Goal: Information Seeking & Learning: Compare options

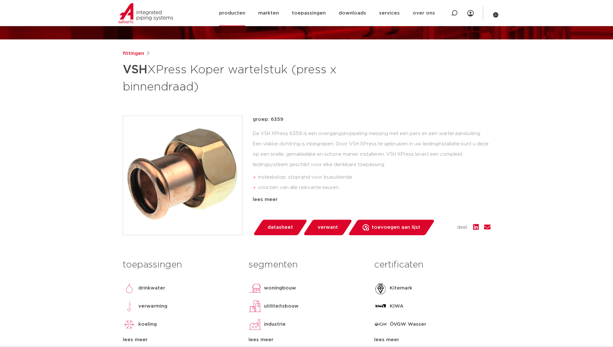
click at [234, 15] on link "producten" at bounding box center [232, 13] width 26 height 26
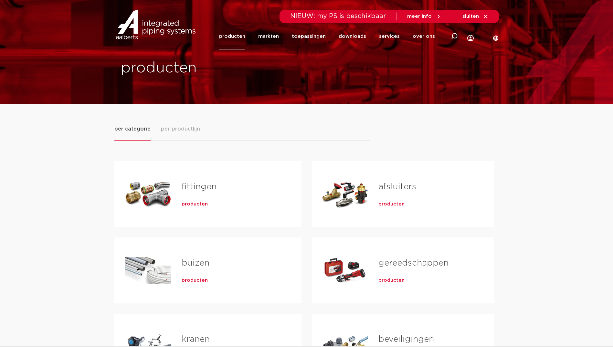
click at [193, 206] on span "producten" at bounding box center [195, 204] width 26 height 6
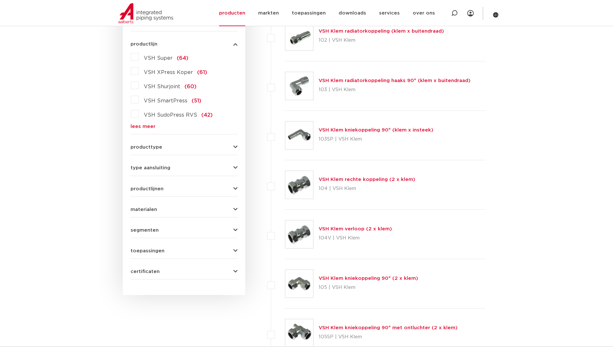
scroll to position [161, 0]
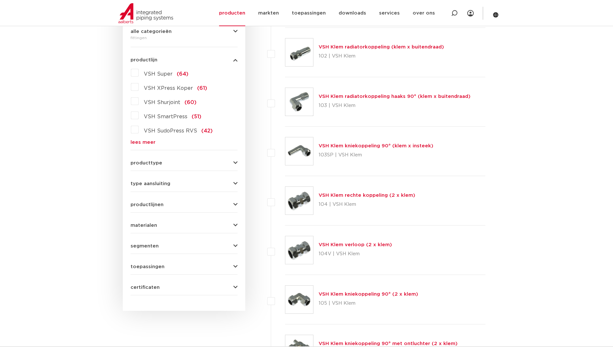
click at [148, 220] on div "materialen messing (311) roestvaststaal (190) staal (125) koper (107) brons (84…" at bounding box center [183, 223] width 107 height 10
click at [146, 224] on span "materialen" at bounding box center [143, 225] width 26 height 5
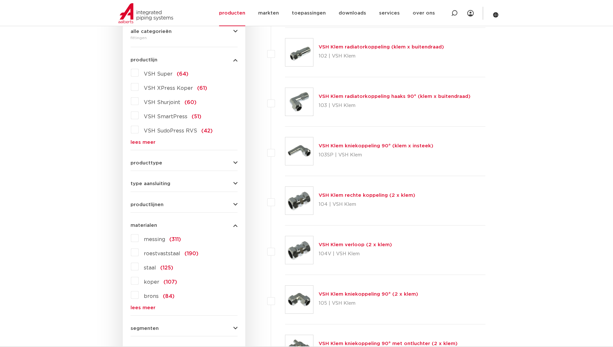
click at [149, 251] on span "roestvaststaal" at bounding box center [162, 253] width 36 height 5
click at [0, 0] on input "roestvaststaal (190)" at bounding box center [0, 0] width 0 height 0
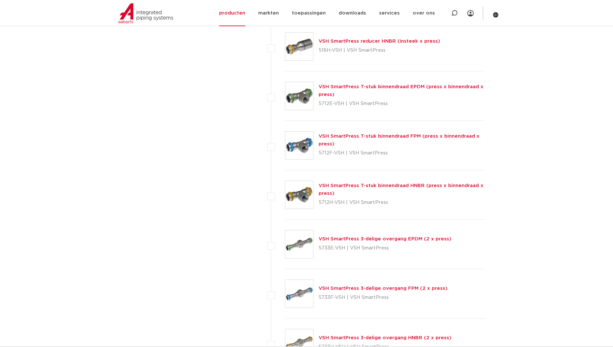
scroll to position [1841, 0]
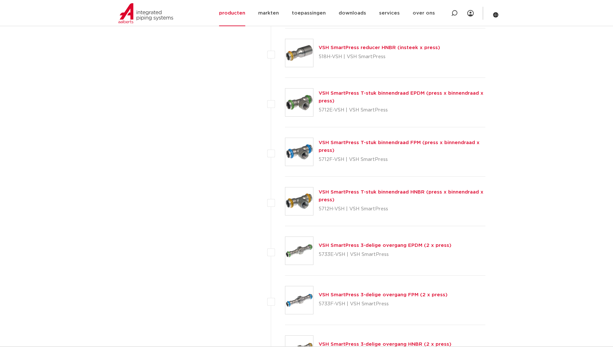
click at [339, 91] on link "VSH SmartPress T-stuk binnendraad EPDM (press x binnendraad x press)" at bounding box center [400, 97] width 165 height 13
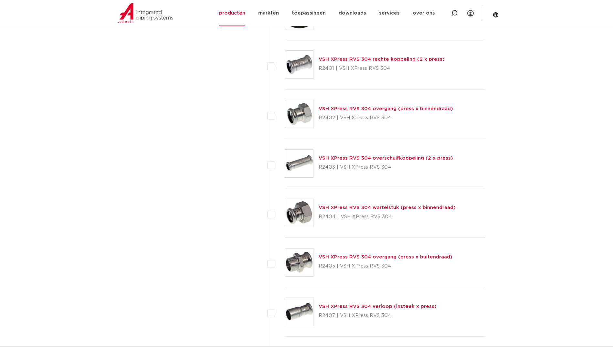
scroll to position [2519, 0]
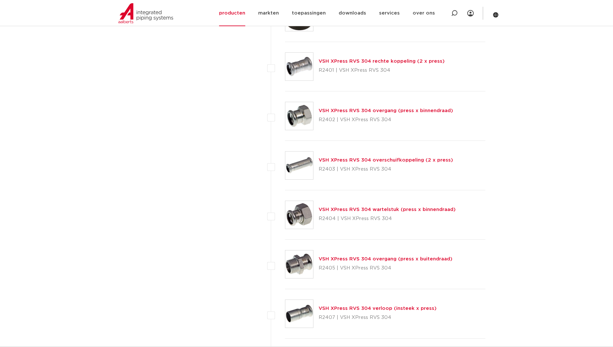
click at [344, 209] on link "VSH XPress RVS 304 wartelstuk (press x binnendraad)" at bounding box center [386, 209] width 137 height 5
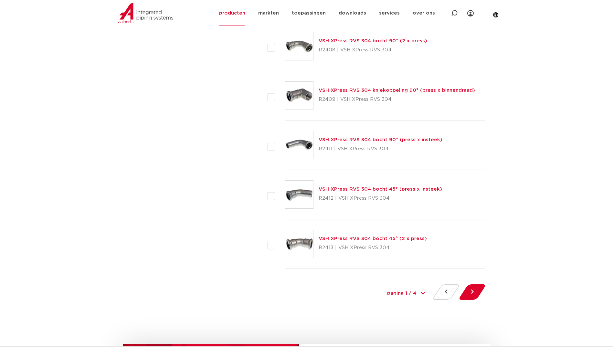
scroll to position [2842, 0]
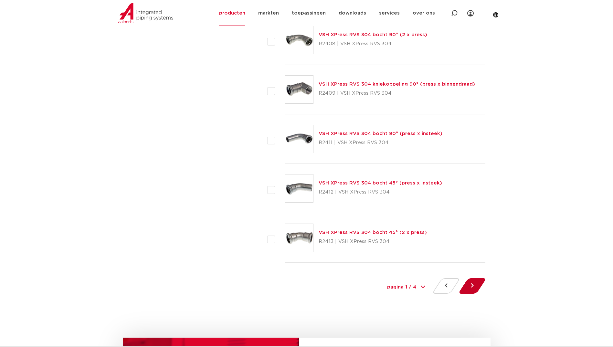
click at [468, 280] on button at bounding box center [472, 286] width 18 height 16
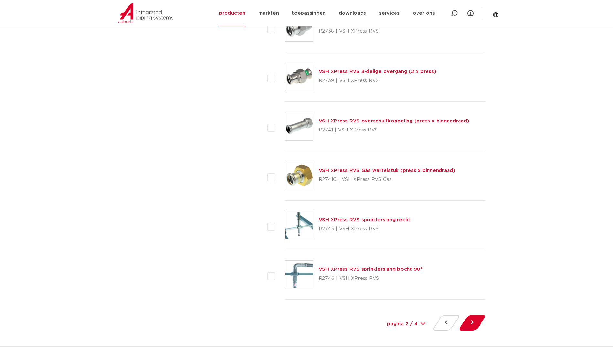
scroll to position [2875, 0]
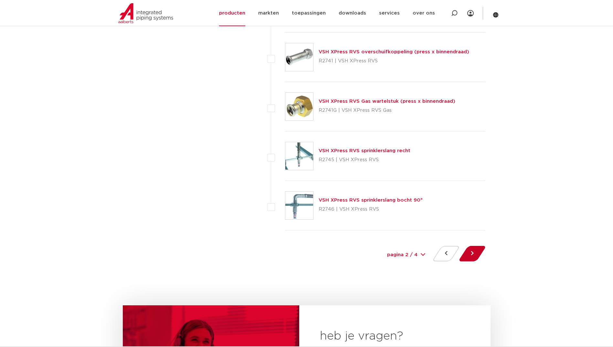
click at [479, 253] on button at bounding box center [472, 254] width 18 height 16
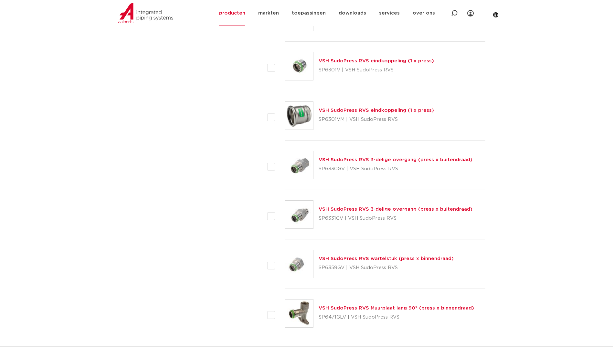
scroll to position [1712, 0]
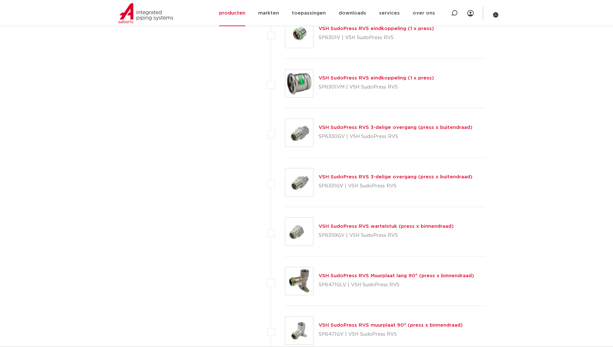
click at [374, 222] on div "VSH SudoPress RVS wartelstuk (press x binnendraad) SP6359GV | VSH SudoPress RVS" at bounding box center [385, 231] width 201 height 49
click at [370, 225] on link "VSH SudoPress RVS wartelstuk (press x binnendraad)" at bounding box center [385, 226] width 135 height 5
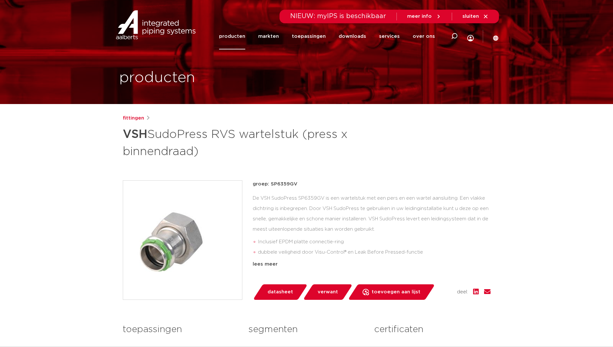
drag, startPoint x: 247, startPoint y: 139, endPoint x: 237, endPoint y: 143, distance: 11.0
click at [247, 139] on h1 "VSH SudoPress RVS wartelstuk (press x binnendraad)" at bounding box center [244, 142] width 243 height 35
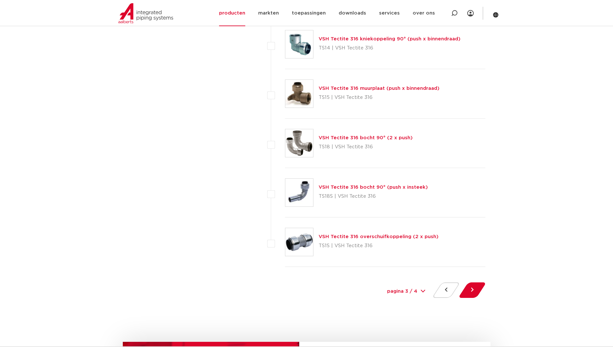
scroll to position [2842, 0]
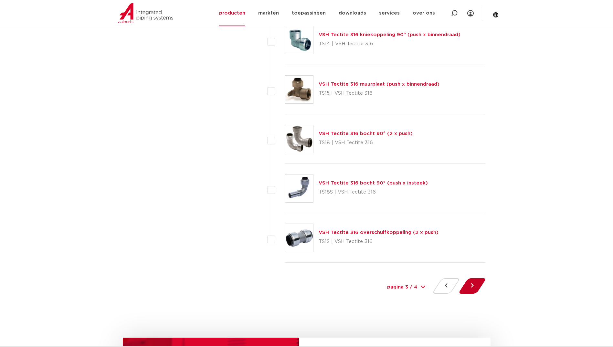
click at [474, 284] on button at bounding box center [472, 286] width 18 height 16
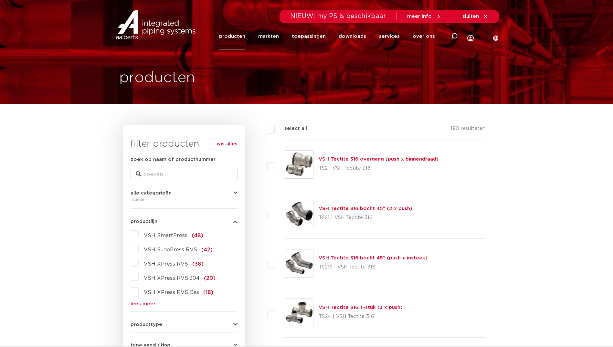
click at [245, 39] on link "producten" at bounding box center [232, 36] width 26 height 26
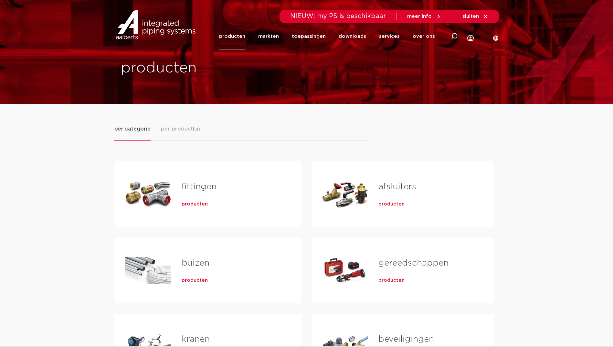
click at [200, 201] on span "producten" at bounding box center [195, 204] width 26 height 6
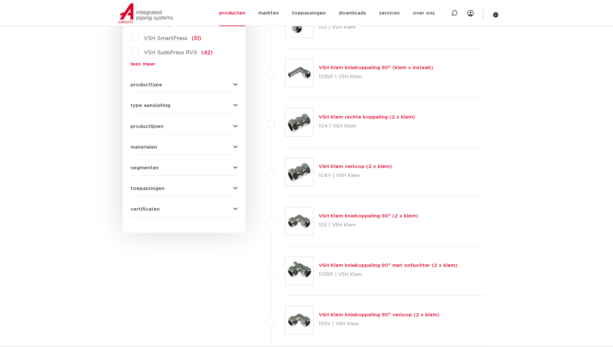
scroll to position [129, 0]
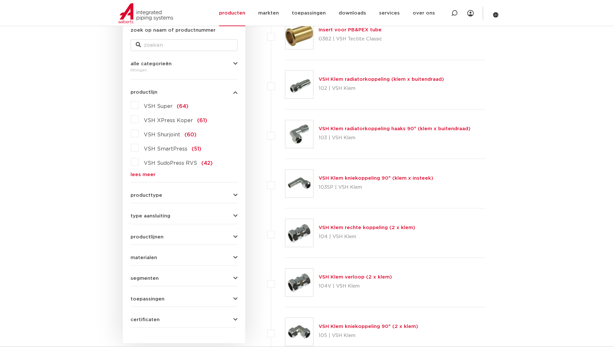
click at [148, 172] on link "lees meer" at bounding box center [183, 174] width 107 height 5
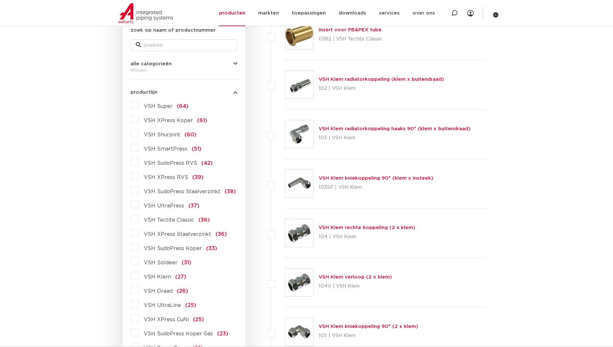
click at [149, 190] on span "VSH SudoPress Staalverzinkt" at bounding box center [182, 191] width 77 height 5
click at [0, 0] on input "VSH SudoPress Staalverzinkt (38)" at bounding box center [0, 0] width 0 height 0
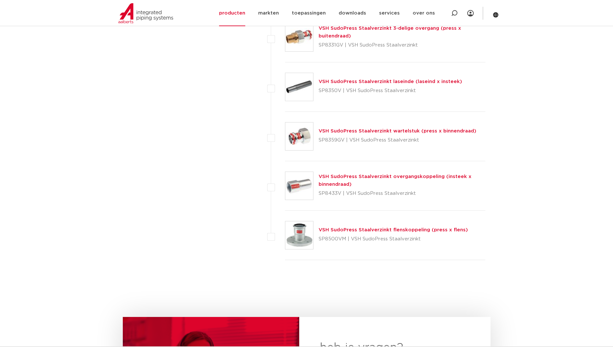
scroll to position [1776, 0]
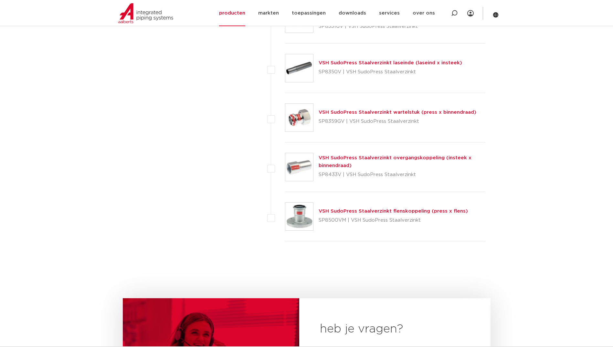
click at [341, 111] on link "VSH SudoPress Staalverzinkt wartelstuk (press x binnendraad)" at bounding box center [397, 112] width 158 height 5
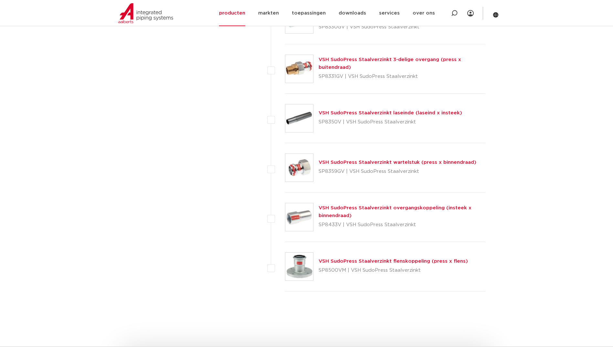
scroll to position [1776, 0]
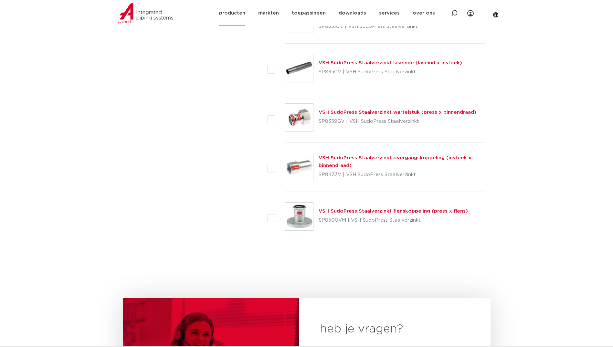
click at [229, 18] on link "producten" at bounding box center [232, 13] width 26 height 26
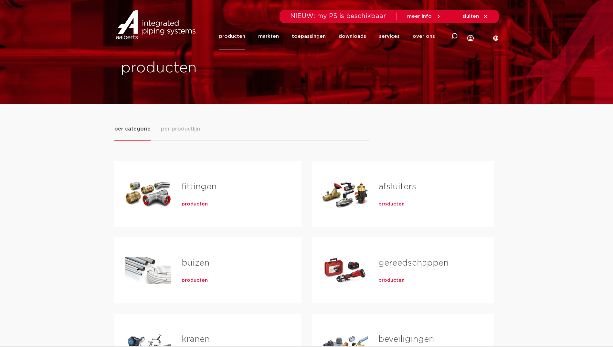
click at [200, 205] on span "producten" at bounding box center [195, 204] width 26 height 6
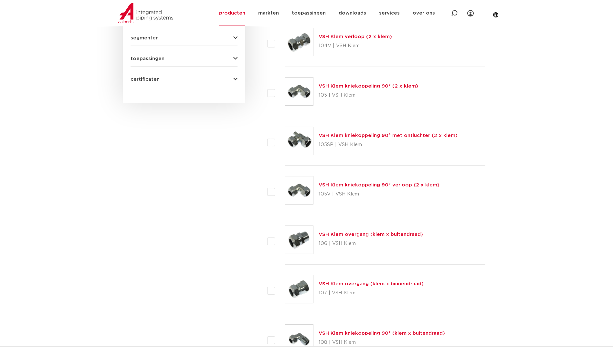
scroll to position [144, 0]
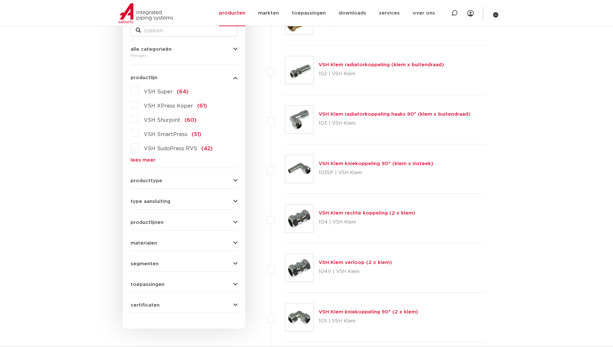
click at [147, 161] on link "lees meer" at bounding box center [183, 160] width 107 height 5
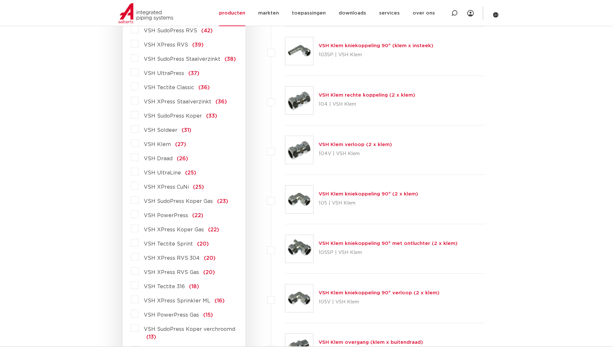
scroll to position [273, 0]
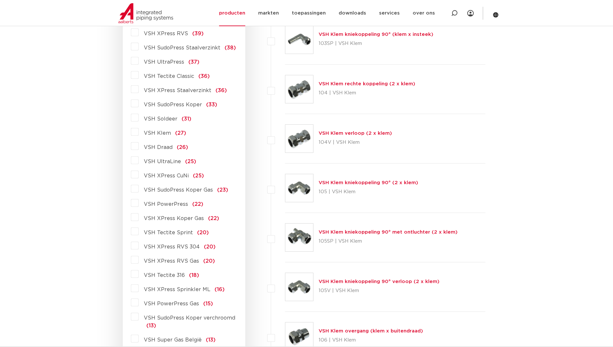
click at [178, 218] on span "VSH XPress Koper Gas" at bounding box center [174, 218] width 60 height 5
click at [0, 0] on input "VSH XPress Koper Gas (22)" at bounding box center [0, 0] width 0 height 0
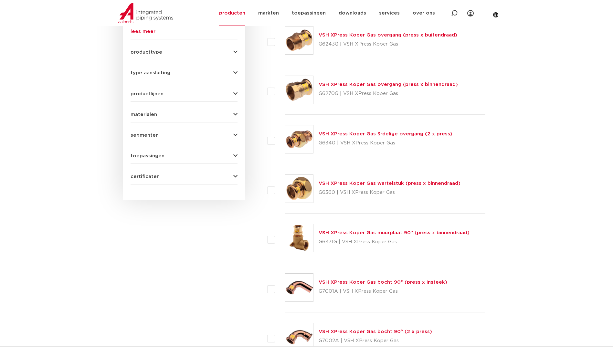
scroll to position [273, 0]
click at [377, 181] on link "VSH XPress Koper Gas wartelstuk (press x binnendraad)" at bounding box center [389, 182] width 142 height 5
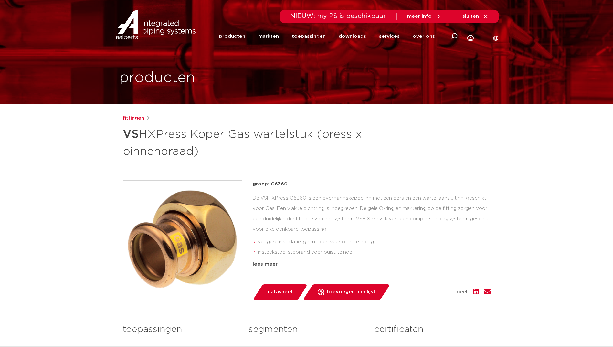
click at [158, 249] on img at bounding box center [182, 240] width 119 height 119
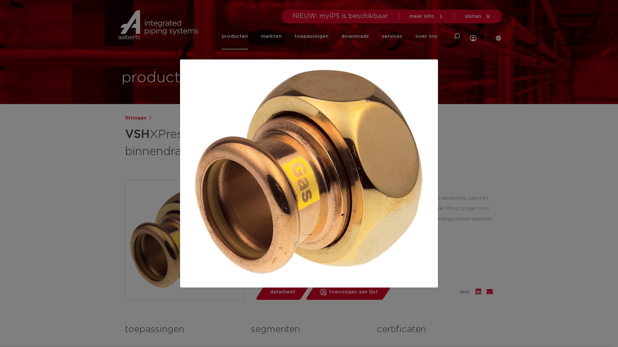
click at [106, 42] on div at bounding box center [309, 173] width 618 height 347
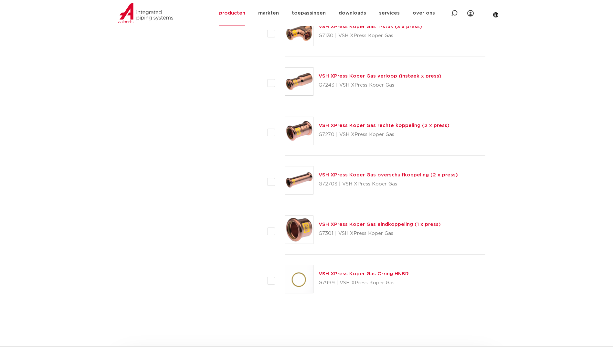
scroll to position [984, 0]
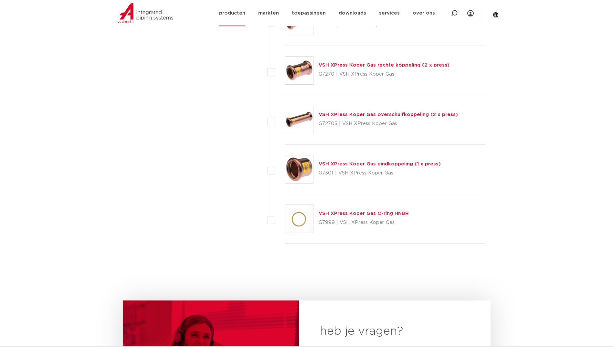
click at [224, 8] on div "Zoeken NIEUW: myIPS is beschikbaar meer info sluiten producten markten toepassi…" at bounding box center [348, 13] width 300 height 26
click at [228, 12] on link "producten" at bounding box center [232, 13] width 26 height 26
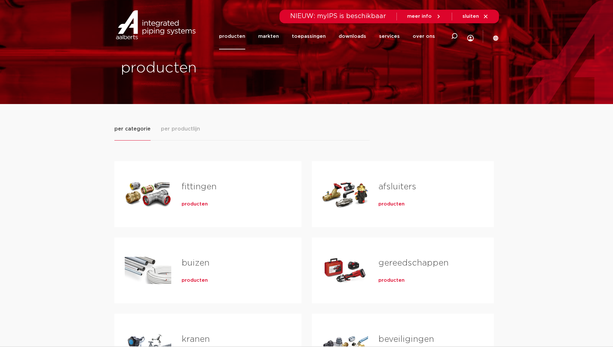
click at [197, 202] on span "producten" at bounding box center [195, 204] width 26 height 6
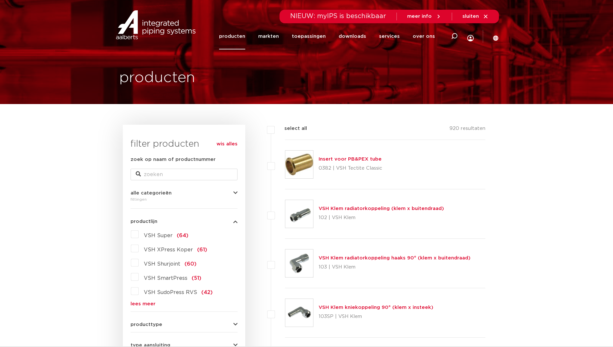
click at [155, 303] on link "lees meer" at bounding box center [183, 303] width 107 height 5
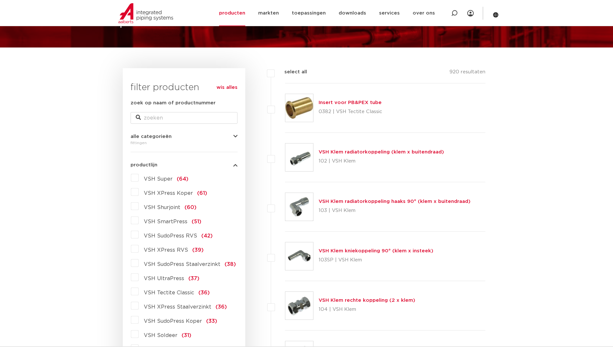
scroll to position [65, 0]
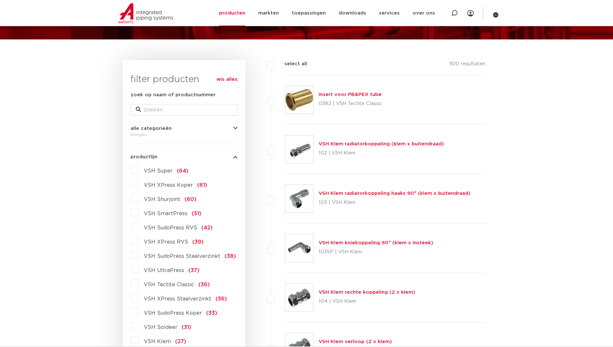
click at [175, 297] on span "VSH XPress Staalverzinkt" at bounding box center [178, 298] width 68 height 5
click at [0, 0] on input "VSH XPress Staalverzinkt (36)" at bounding box center [0, 0] width 0 height 0
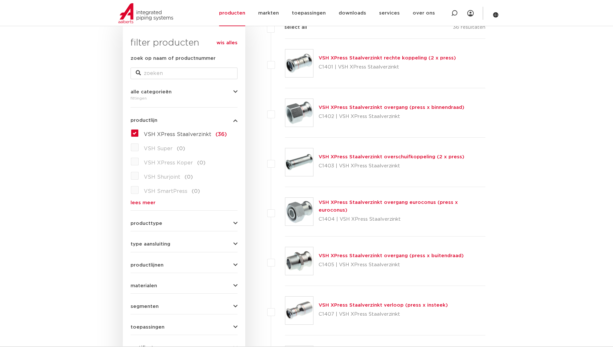
scroll to position [194, 0]
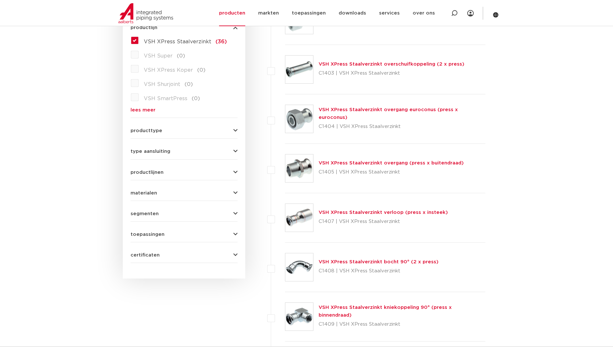
click at [368, 115] on link "VSH XPress Staalverzinkt overgang euroconus (press x euroconus)" at bounding box center [387, 113] width 139 height 13
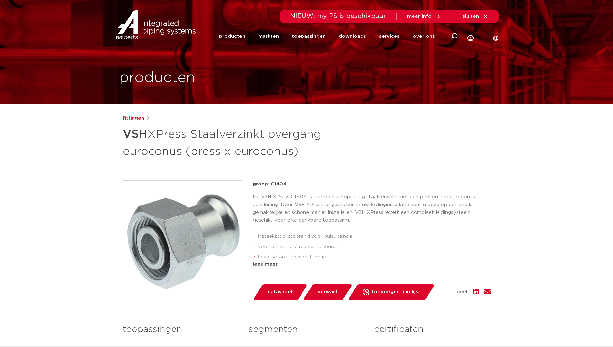
click at [245, 40] on link "producten" at bounding box center [232, 36] width 26 height 26
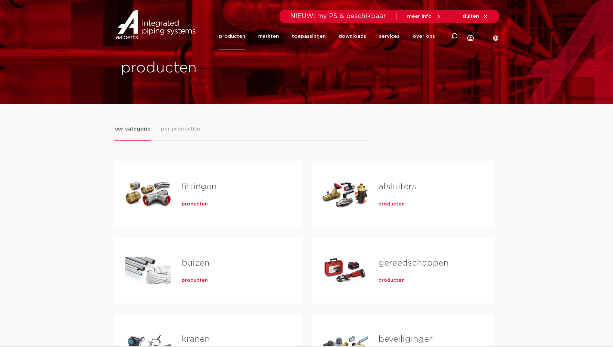
click at [200, 206] on span "producten" at bounding box center [195, 204] width 26 height 6
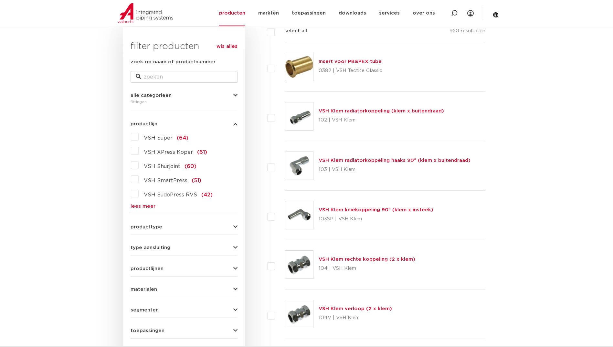
scroll to position [97, 0]
click at [148, 206] on link "lees meer" at bounding box center [183, 206] width 107 height 5
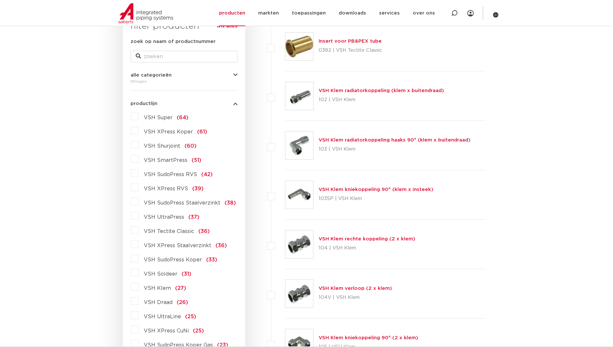
scroll to position [161, 0]
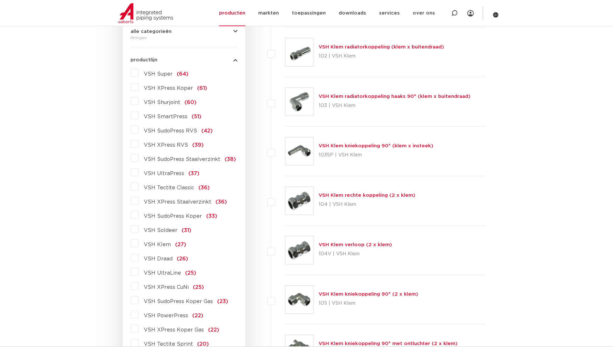
click at [167, 215] on span "VSH SudoPress Koper" at bounding box center [173, 215] width 58 height 5
click at [0, 0] on input "VSH SudoPress Koper (33)" at bounding box center [0, 0] width 0 height 0
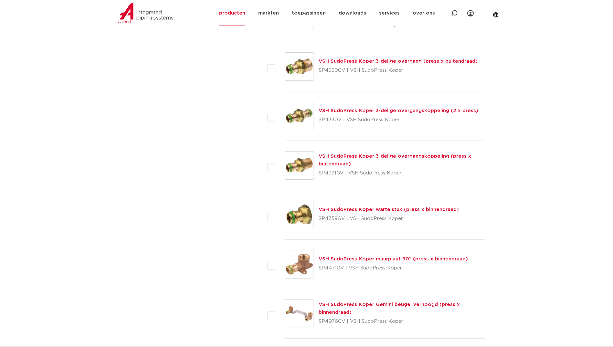
scroll to position [549, 0]
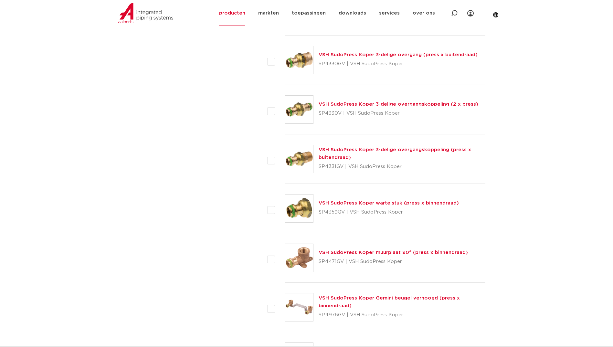
click at [350, 199] on div "VSH SudoPress Koper wartelstuk (press x binnendraad) SP4359GV | VSH SudoPress K…" at bounding box center [385, 208] width 201 height 49
click at [349, 201] on link "VSH SudoPress Koper wartelstuk (press x binnendraad)" at bounding box center [388, 203] width 140 height 5
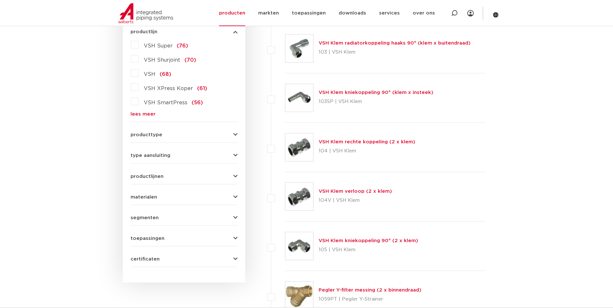
scroll to position [97, 0]
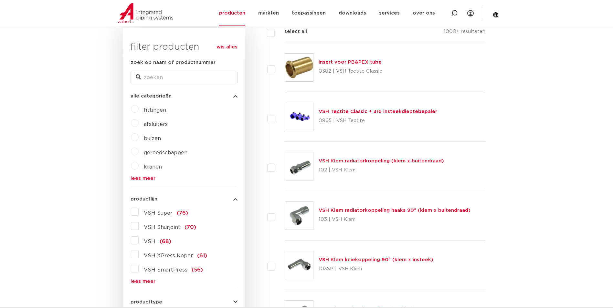
click at [147, 281] on link "lees meer" at bounding box center [183, 281] width 107 height 5
click at [165, 252] on label "VSH XPress Koper (61)" at bounding box center [173, 254] width 68 height 10
click at [0, 0] on input "VSH XPress Koper (61)" at bounding box center [0, 0] width 0 height 0
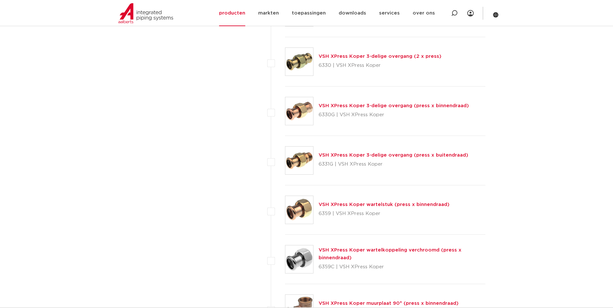
scroll to position [807, 0]
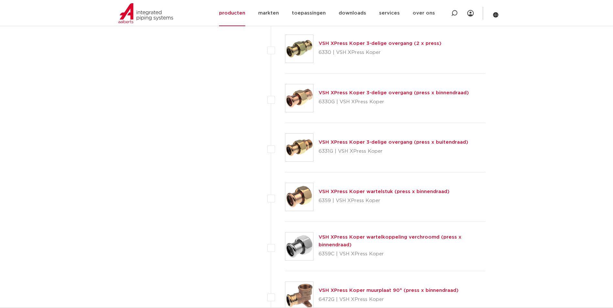
click at [353, 192] on link "VSH XPress Koper wartelstuk (press x binnendraad)" at bounding box center [383, 191] width 131 height 5
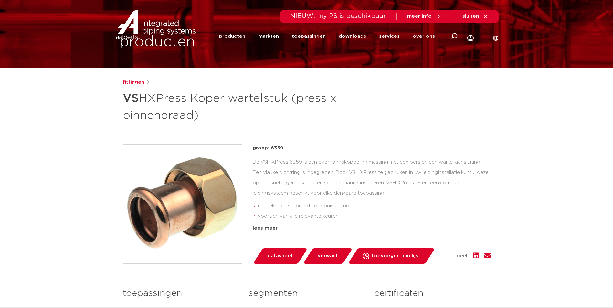
scroll to position [65, 0]
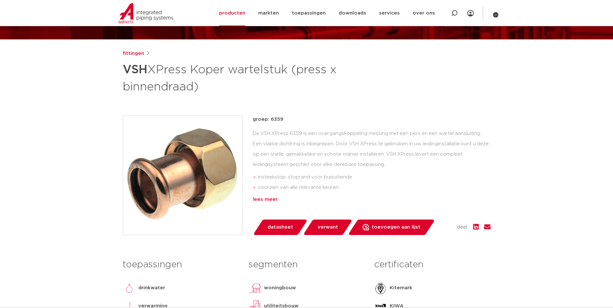
click at [265, 203] on div "lees meer" at bounding box center [372, 200] width 238 height 8
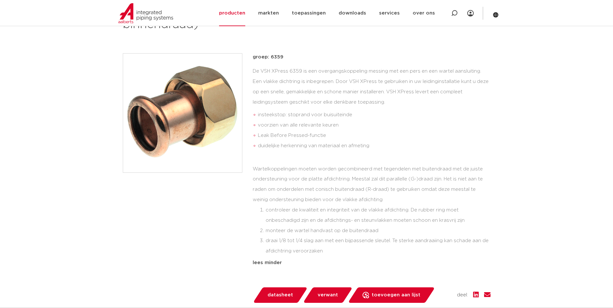
scroll to position [129, 0]
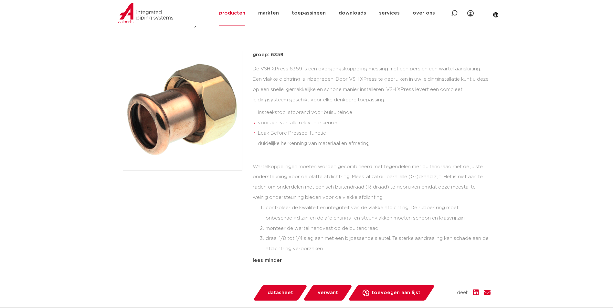
click at [422, 159] on div "De VSH XPress 6359 is een overgangskoppeling messing met een pers en een wartel…" at bounding box center [372, 159] width 238 height 190
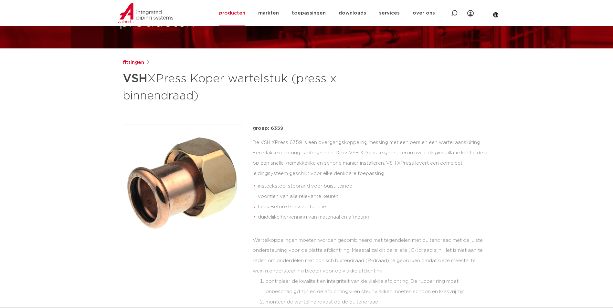
scroll to position [32, 0]
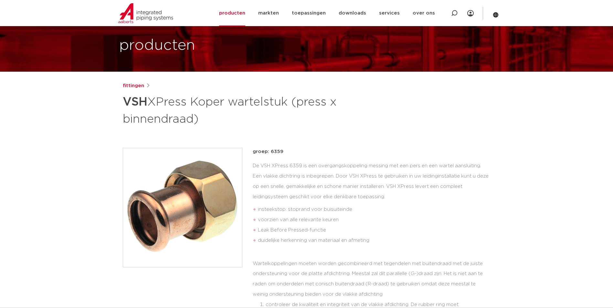
click at [430, 192] on div "De VSH XPress 6359 is een overgangskoppeling messing met een pers en een wartel…" at bounding box center [372, 256] width 238 height 190
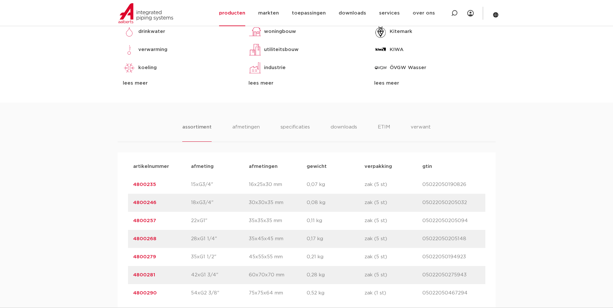
scroll to position [517, 0]
